Goal: Task Accomplishment & Management: Manage account settings

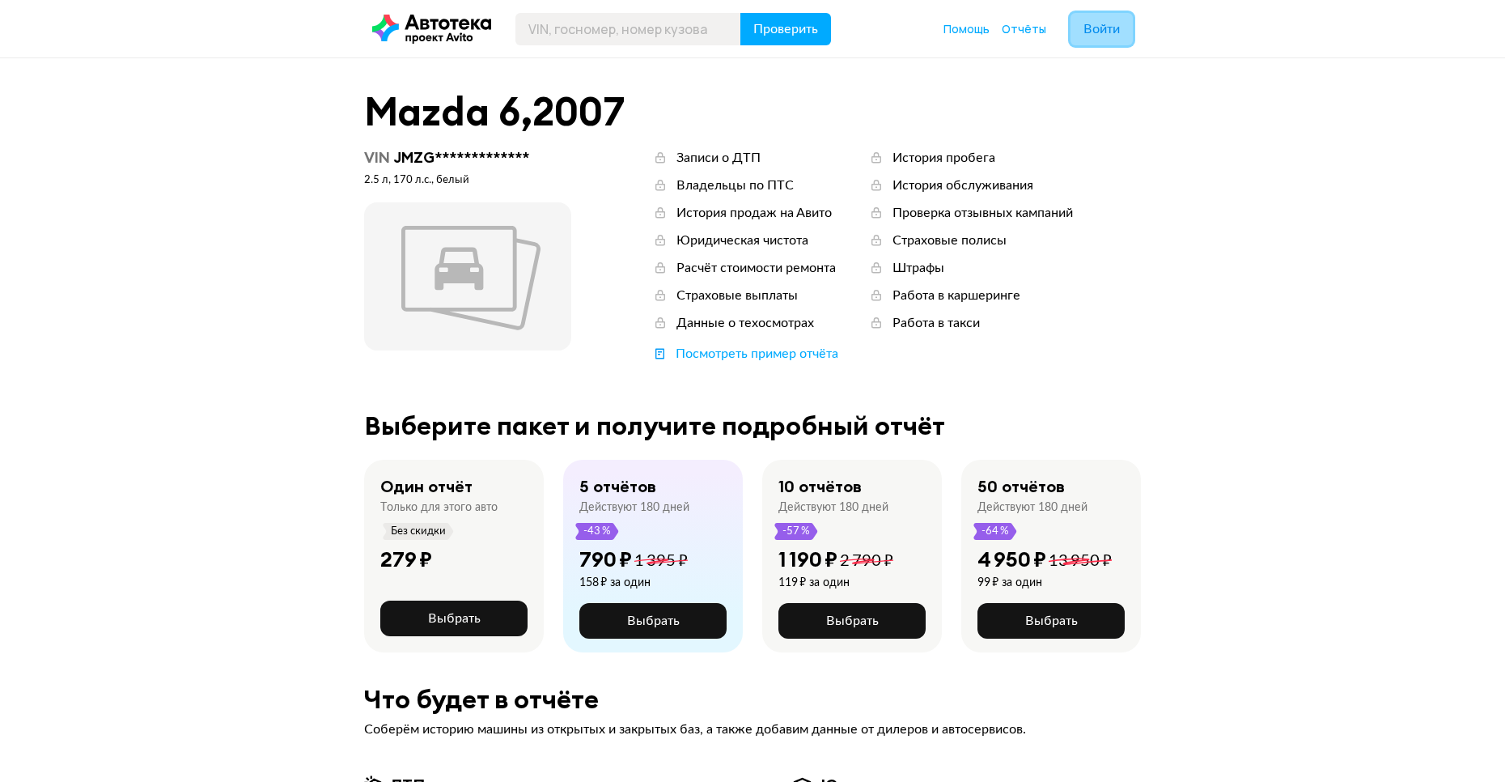
click at [1086, 26] on span "Войти" at bounding box center [1102, 29] width 36 height 13
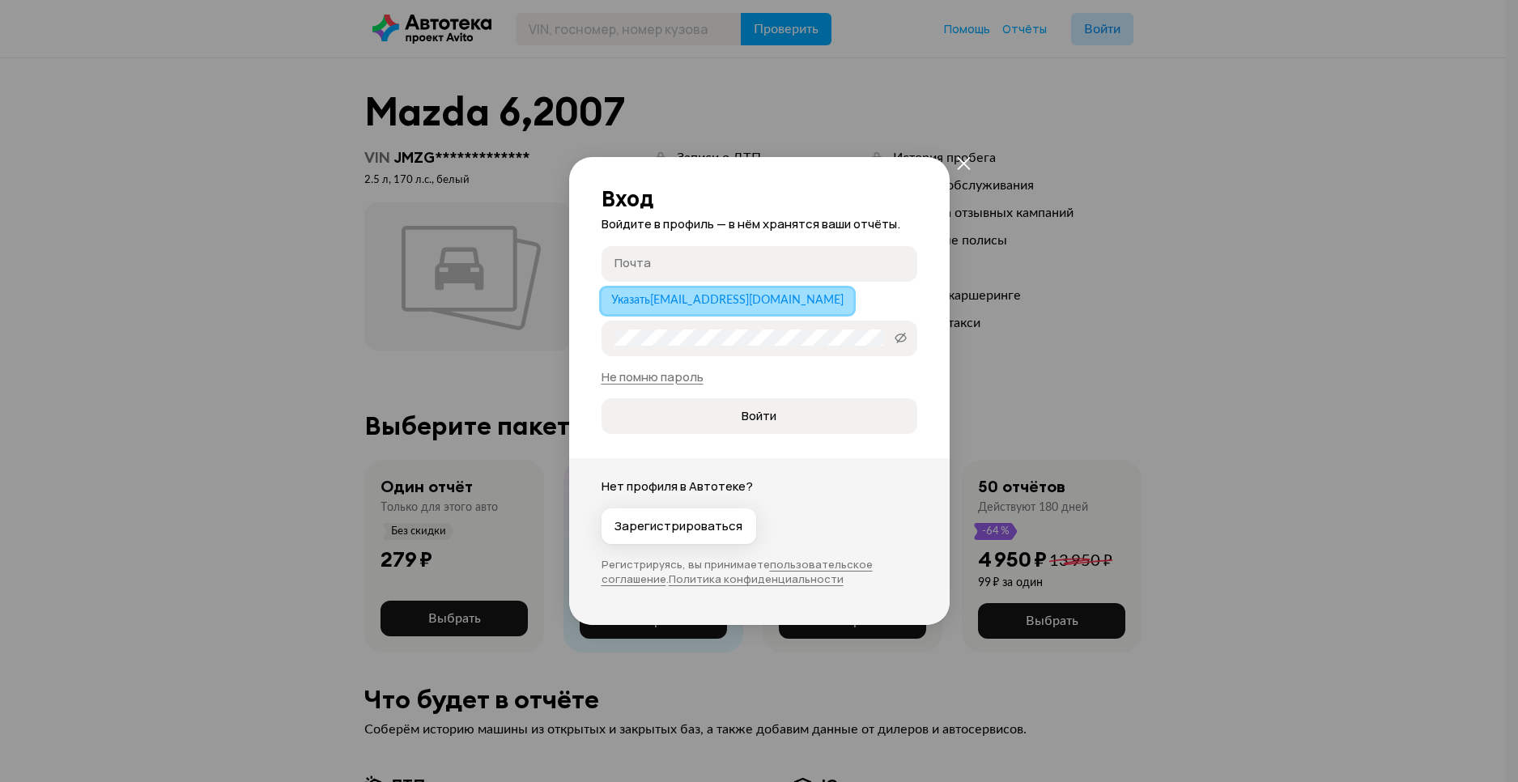
click at [721, 306] on span "Указать [EMAIL_ADDRESS][DOMAIN_NAME]" at bounding box center [727, 300] width 232 height 11
type input "[EMAIL_ADDRESS][DOMAIN_NAME]"
click at [671, 380] on link "Не помню пароль" at bounding box center [652, 376] width 102 height 17
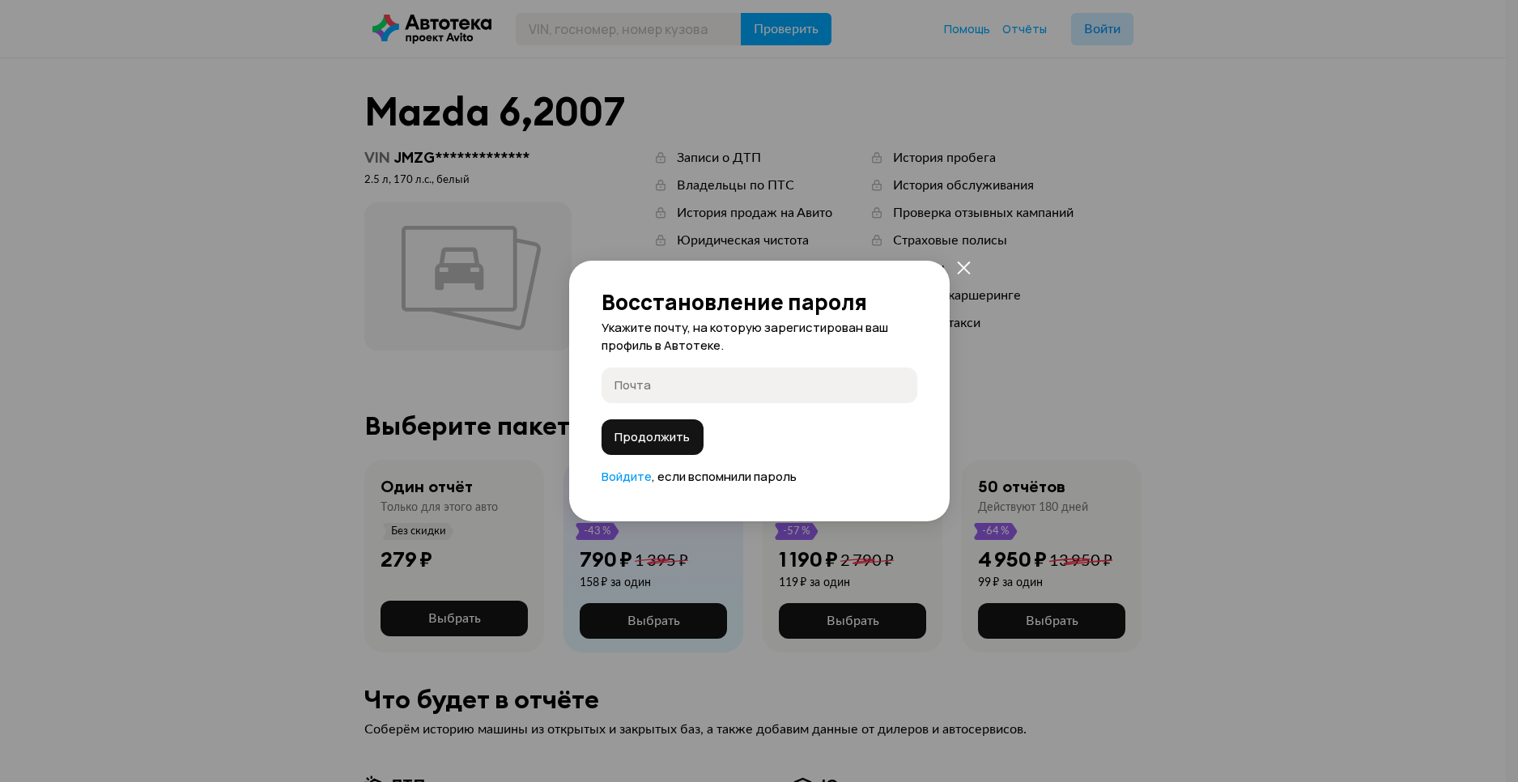
click at [669, 386] on input "Почта" at bounding box center [761, 384] width 295 height 16
type input "P"
type input "[EMAIL_ADDRESS][DOMAIN_NAME]"
click at [601, 419] on button "Продолжить" at bounding box center [652, 437] width 102 height 36
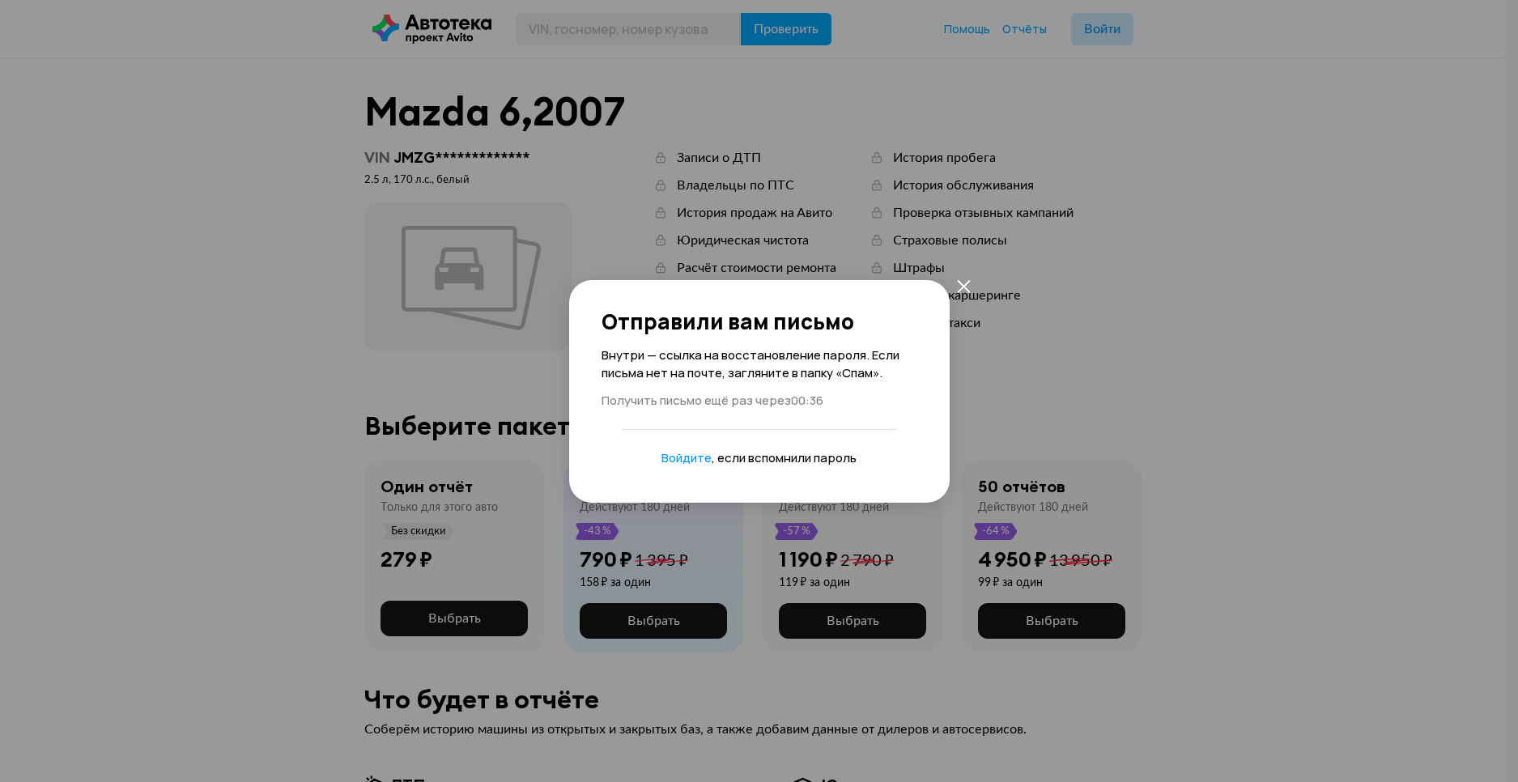
drag, startPoint x: 461, startPoint y: 37, endPoint x: 520, endPoint y: 170, distance: 145.6
drag, startPoint x: 520, startPoint y: 170, endPoint x: 653, endPoint y: 290, distance: 178.8
drag, startPoint x: 669, startPoint y: 274, endPoint x: 656, endPoint y: 293, distance: 23.3
drag, startPoint x: 656, startPoint y: 293, endPoint x: 663, endPoint y: 259, distance: 34.8
drag, startPoint x: 662, startPoint y: 260, endPoint x: 643, endPoint y: 366, distance: 107.8
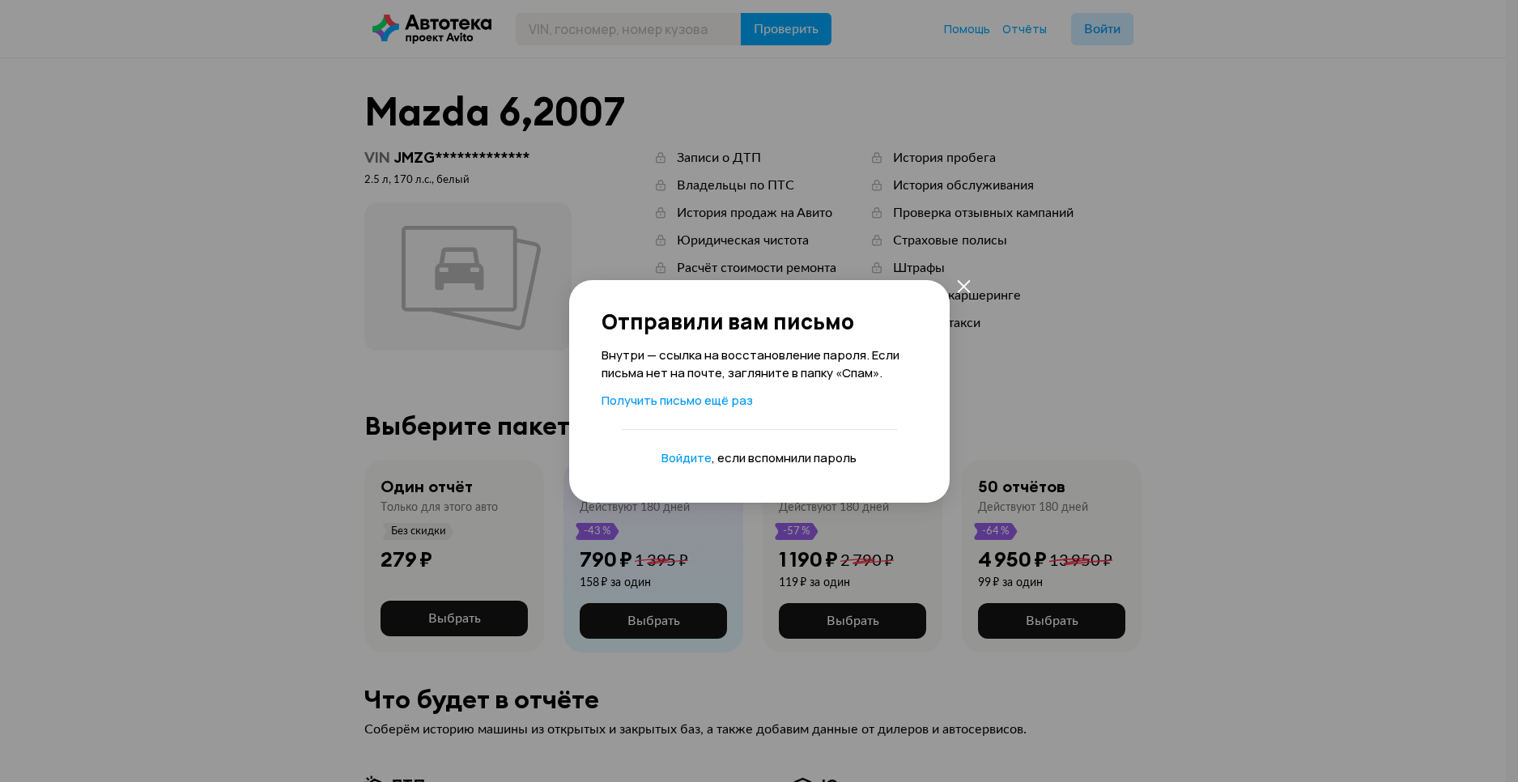
drag, startPoint x: 630, startPoint y: 246, endPoint x: 640, endPoint y: 266, distance: 22.8
click at [966, 285] on icon "закрыть" at bounding box center [964, 286] width 14 height 14
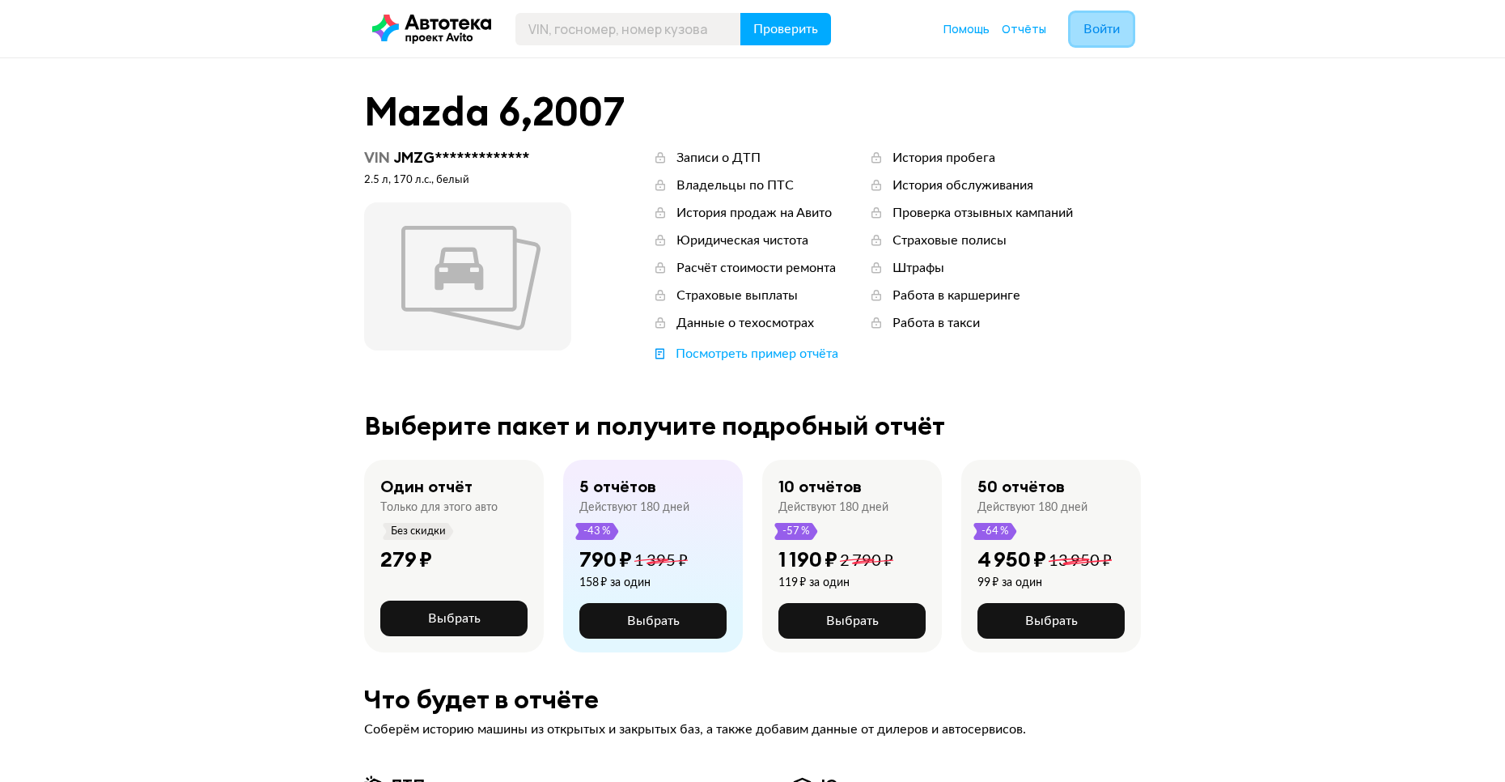
click at [1099, 23] on span "Войти" at bounding box center [1102, 29] width 36 height 13
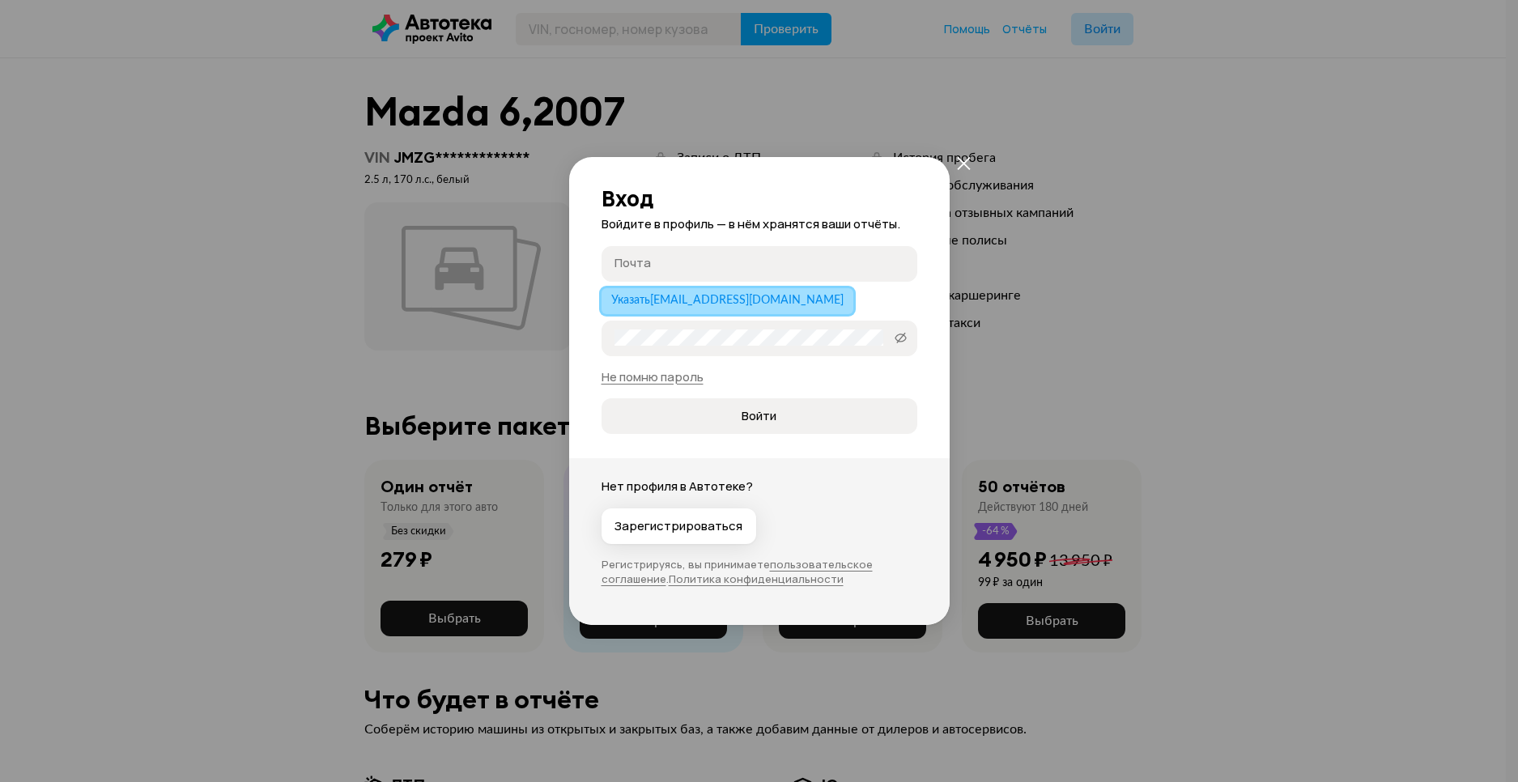
click at [688, 291] on button "Указать [EMAIL_ADDRESS][DOMAIN_NAME]" at bounding box center [727, 301] width 252 height 26
type input "[EMAIL_ADDRESS][DOMAIN_NAME]"
click at [601, 398] on button "Войти" at bounding box center [759, 416] width 316 height 36
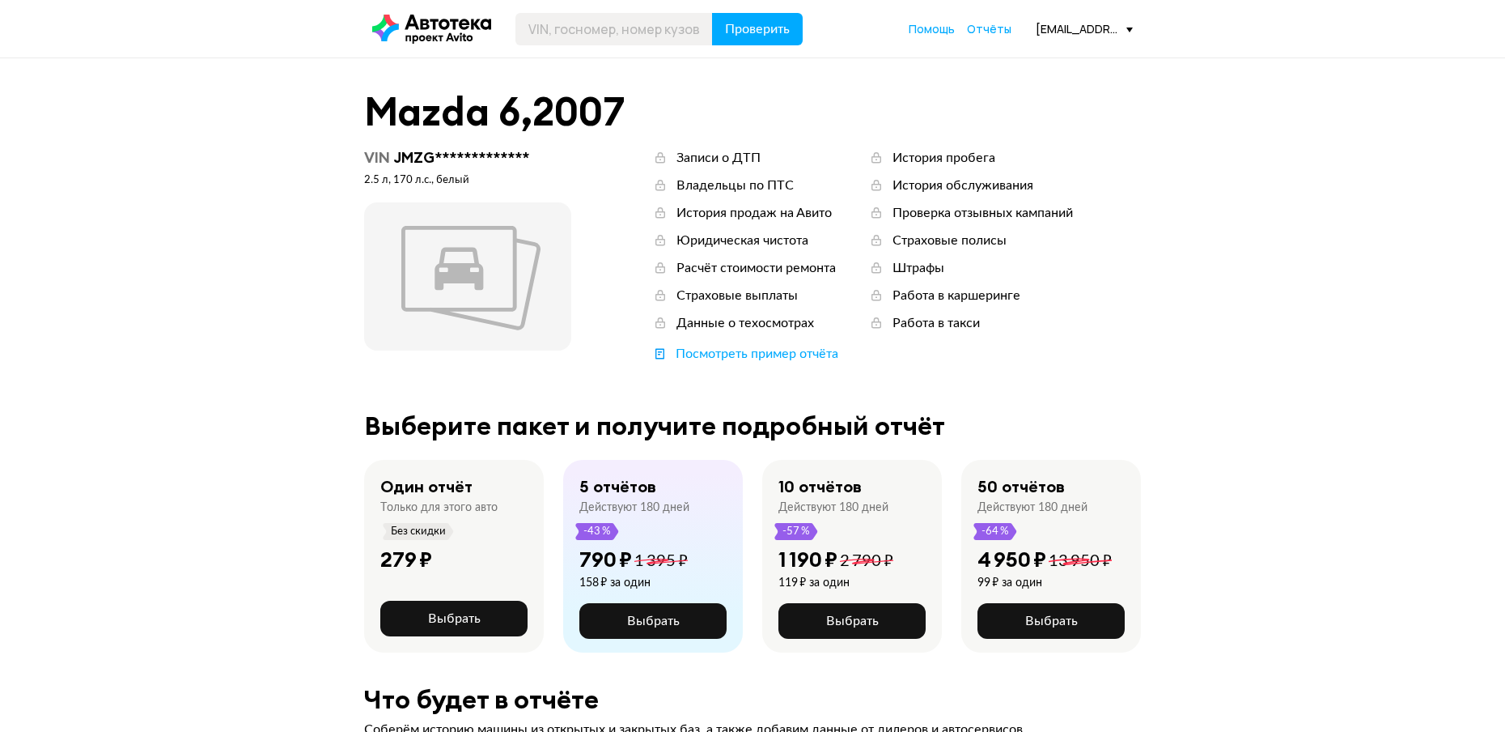
drag, startPoint x: 499, startPoint y: 421, endPoint x: 1316, endPoint y: 19, distance: 911.1
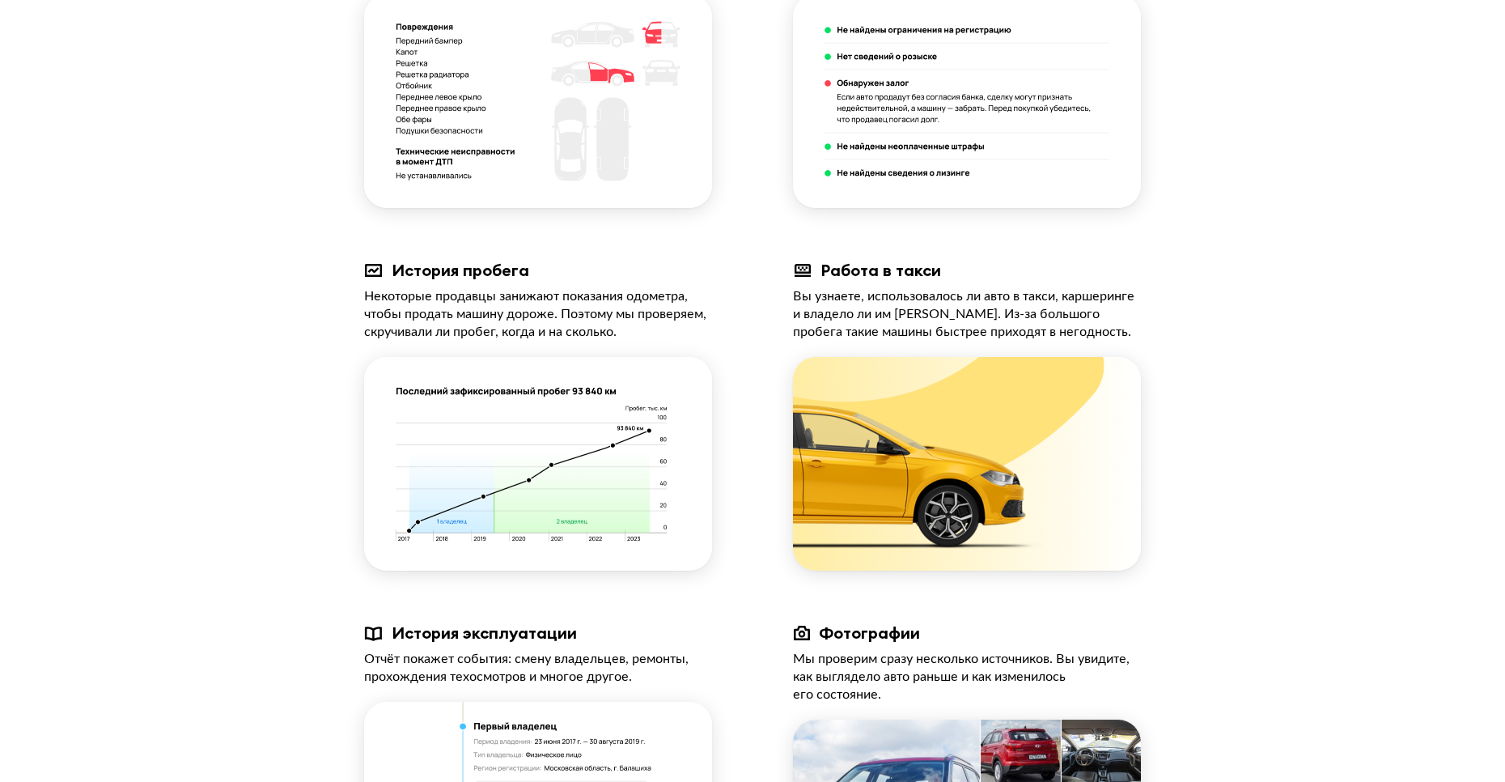
drag, startPoint x: 951, startPoint y: 111, endPoint x: 664, endPoint y: 355, distance: 376.7
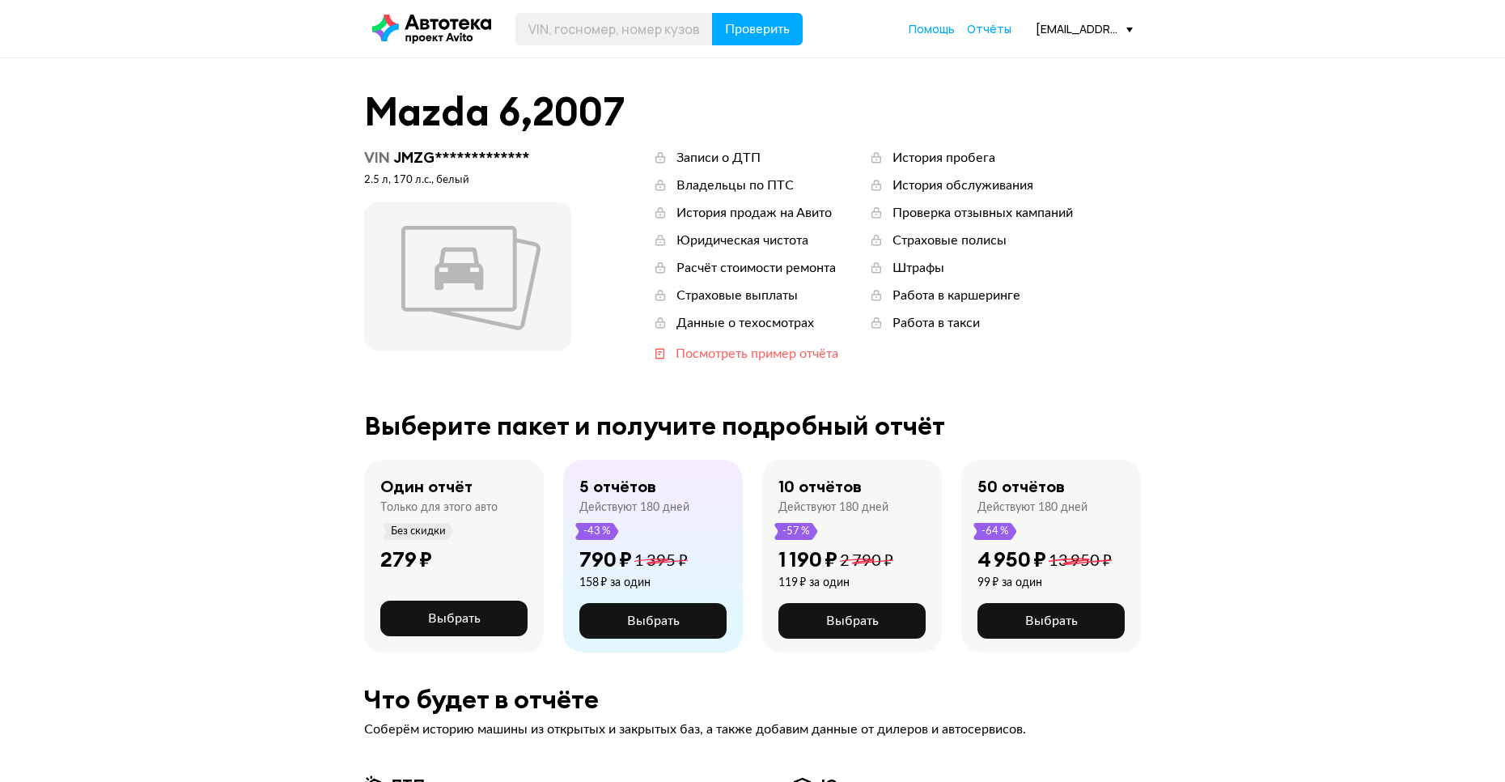
drag, startPoint x: 529, startPoint y: 365, endPoint x: 741, endPoint y: 359, distance: 212.1
click at [1089, 22] on div "[EMAIL_ADDRESS][DOMAIN_NAME]" at bounding box center [1084, 28] width 97 height 15
click at [1049, 57] on span "Отчёты" at bounding box center [1024, 57] width 54 height 19
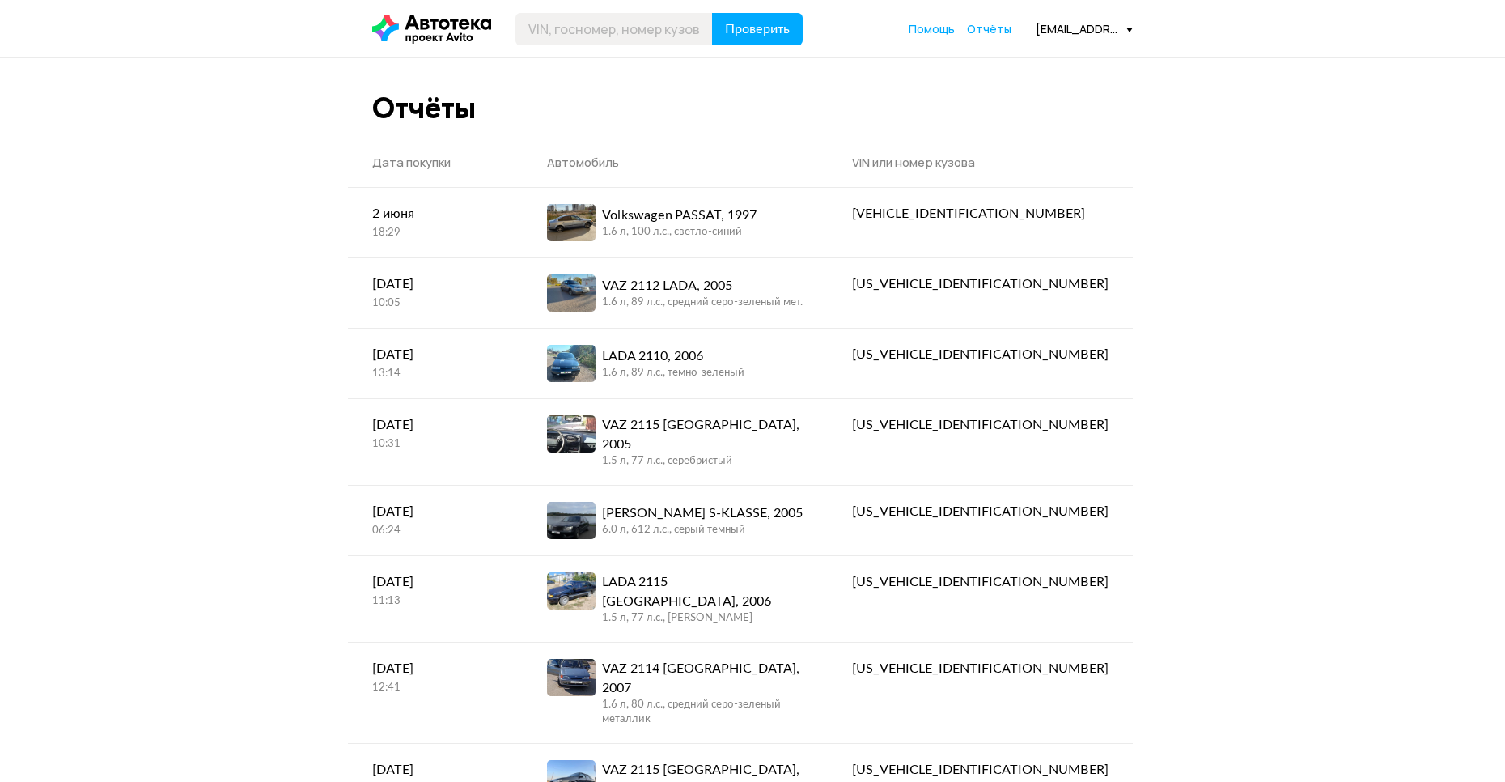
click at [1076, 28] on div "[EMAIL_ADDRESS][DOMAIN_NAME]" at bounding box center [1084, 28] width 97 height 15
click at [1050, 100] on span "Профиль" at bounding box center [1028, 98] width 62 height 19
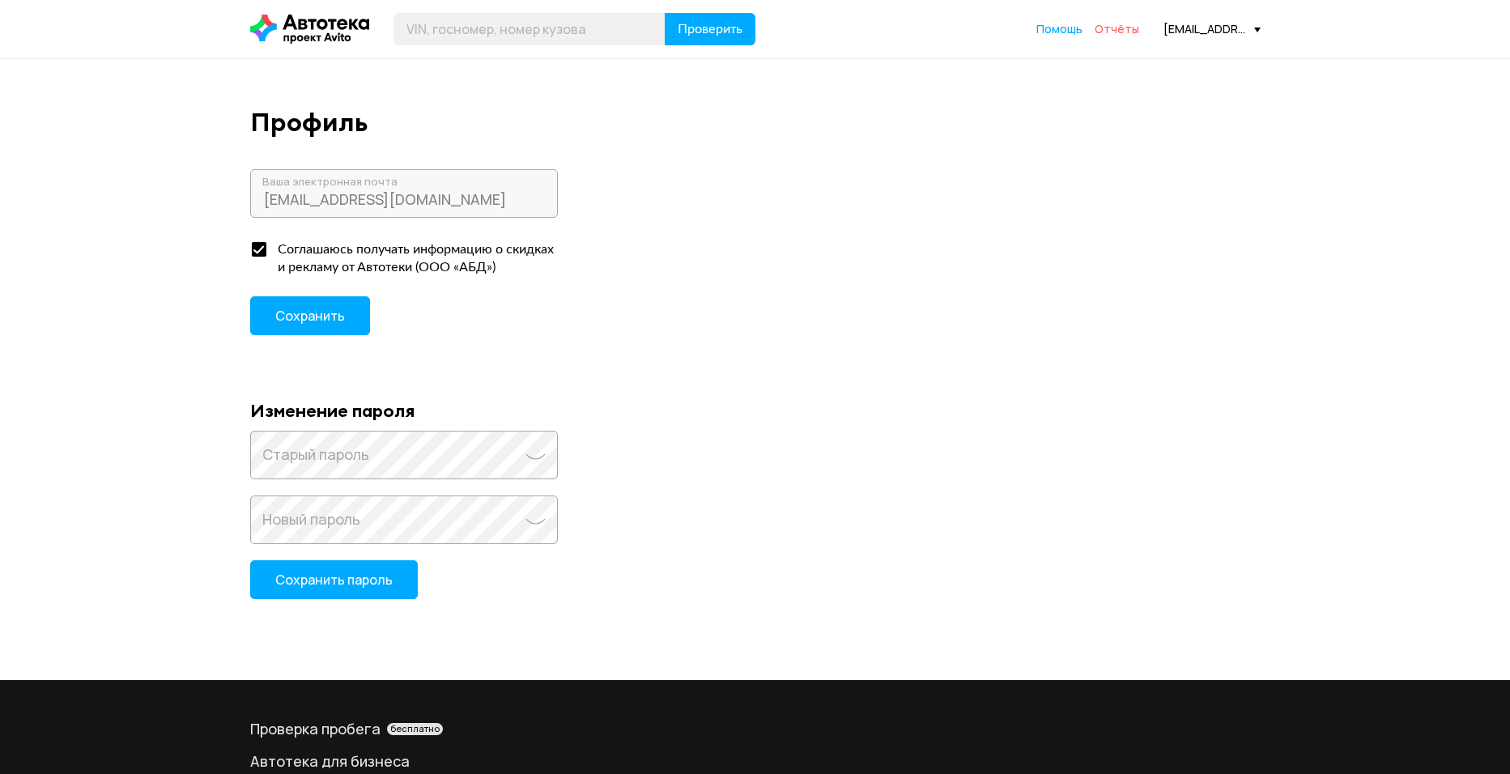
click at [1104, 32] on span "Отчёты" at bounding box center [1116, 28] width 45 height 15
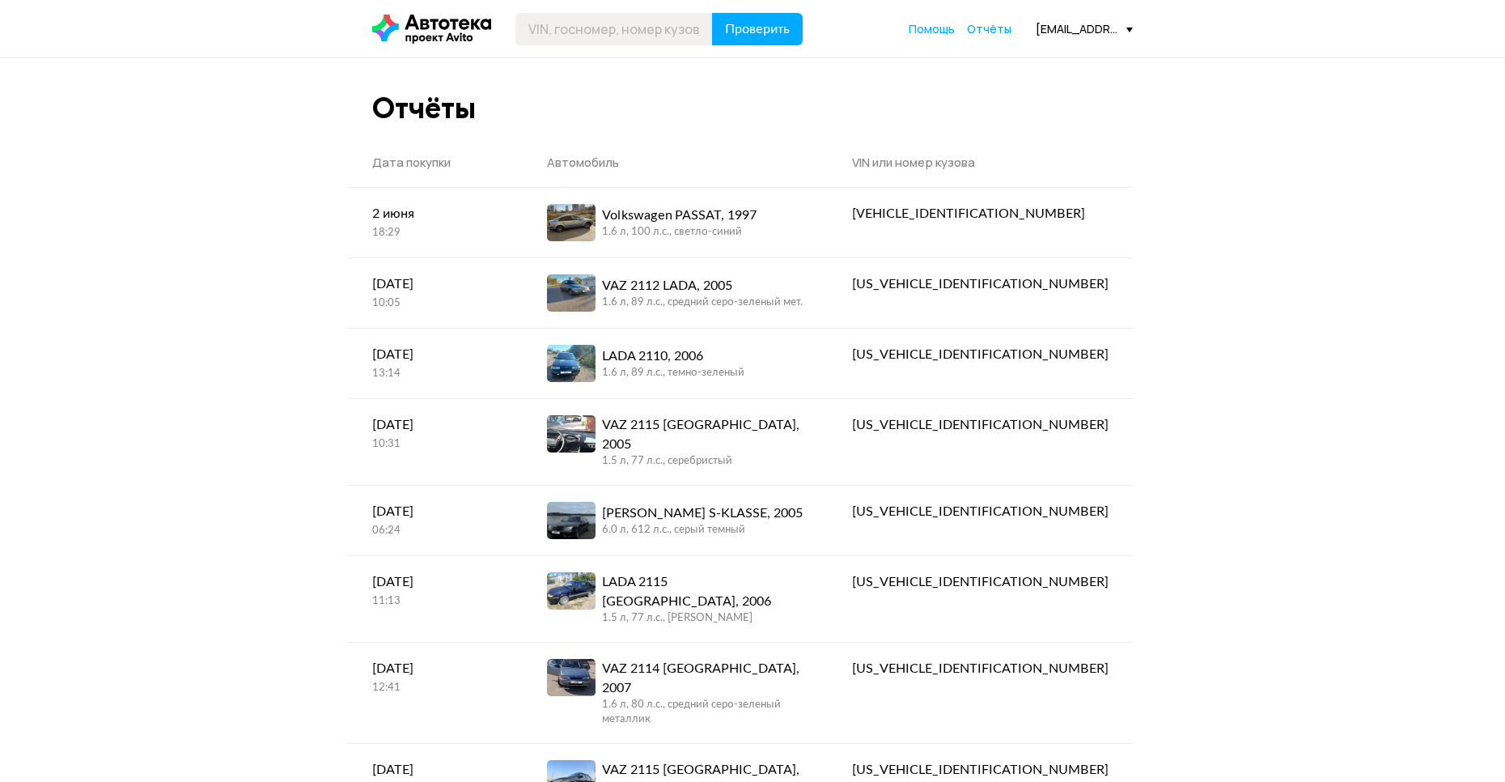
click at [441, 26] on icon at bounding box center [431, 29] width 119 height 29
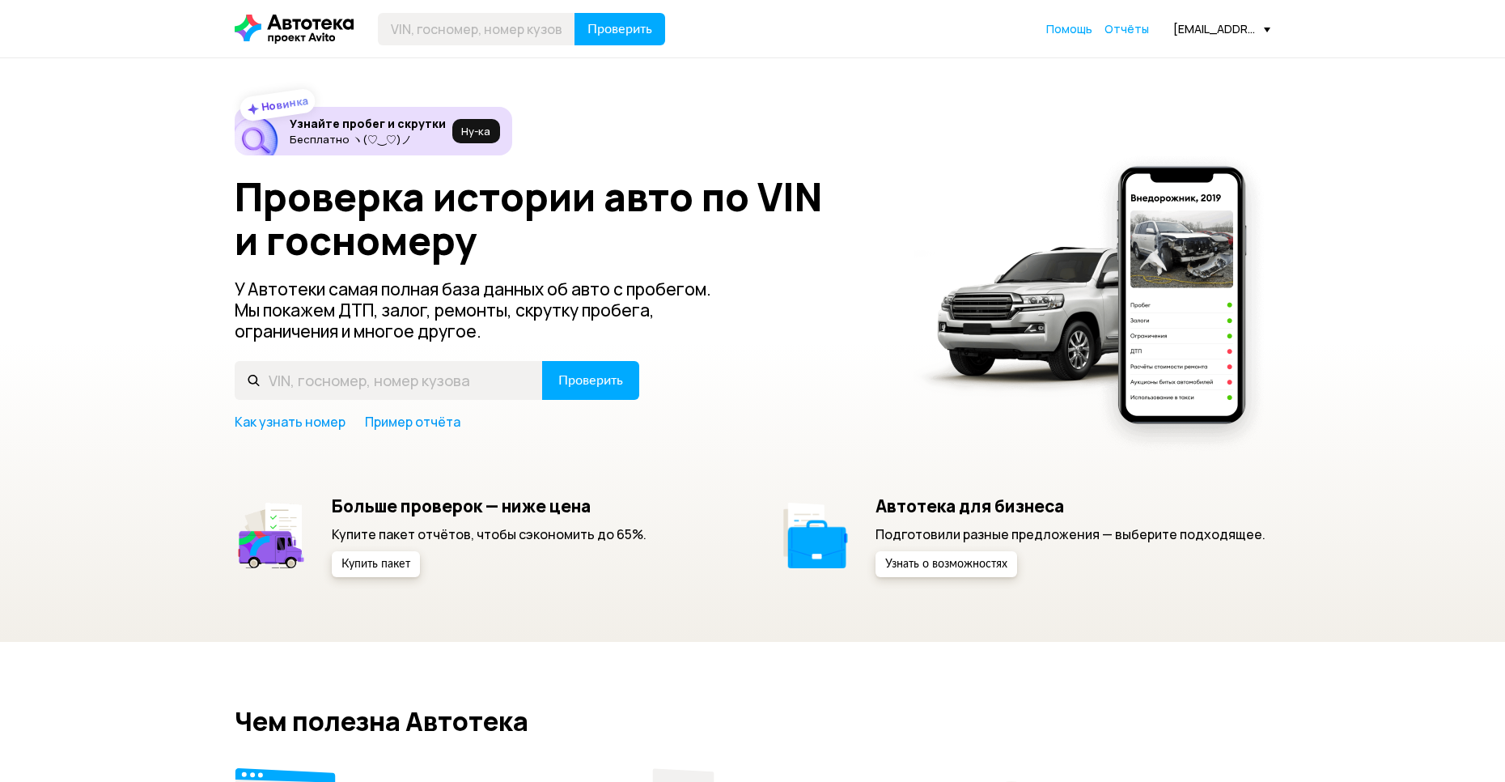
drag, startPoint x: 817, startPoint y: 316, endPoint x: 1140, endPoint y: 167, distance: 354.9
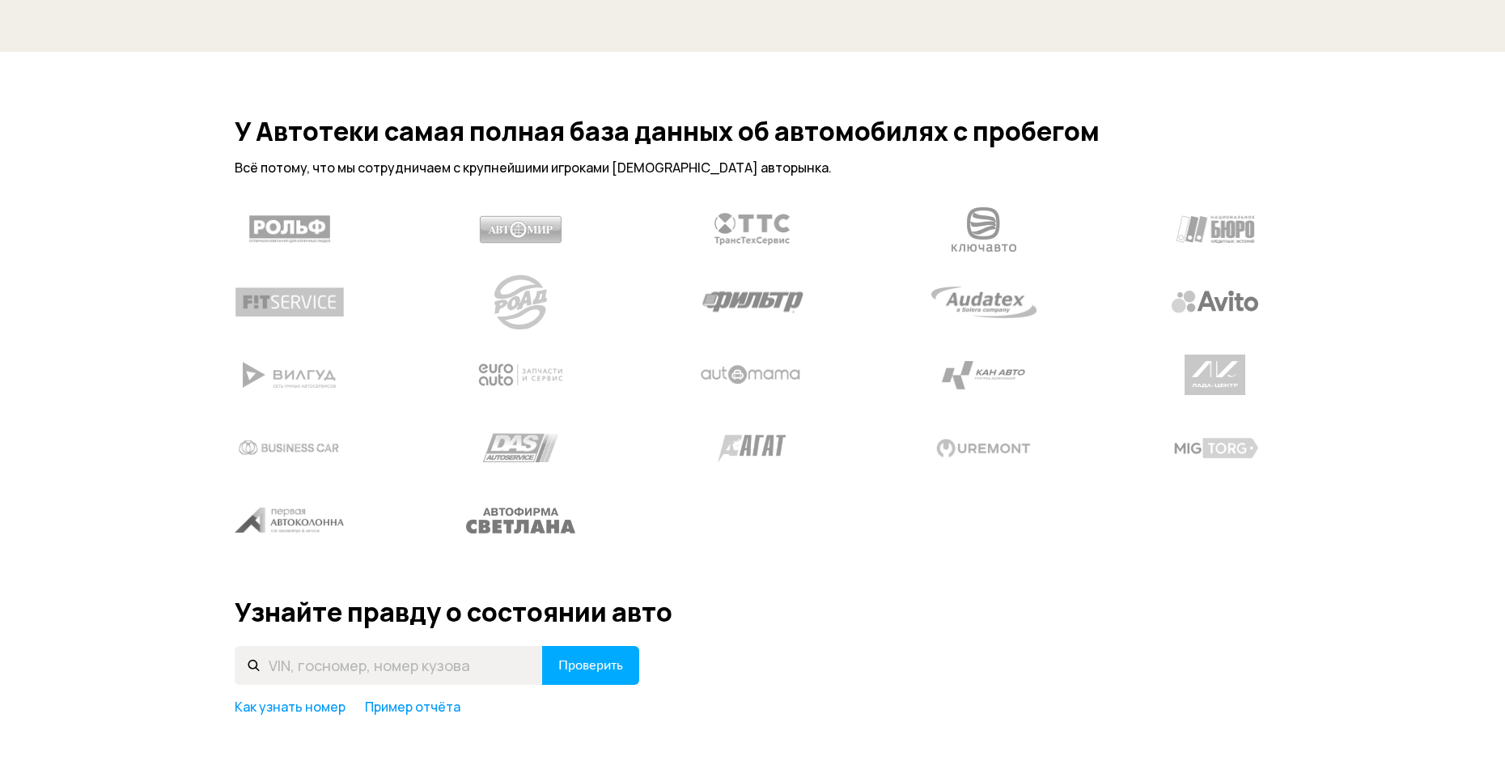
drag, startPoint x: 792, startPoint y: 426, endPoint x: 474, endPoint y: 465, distance: 320.6
